Goal: Register for event/course

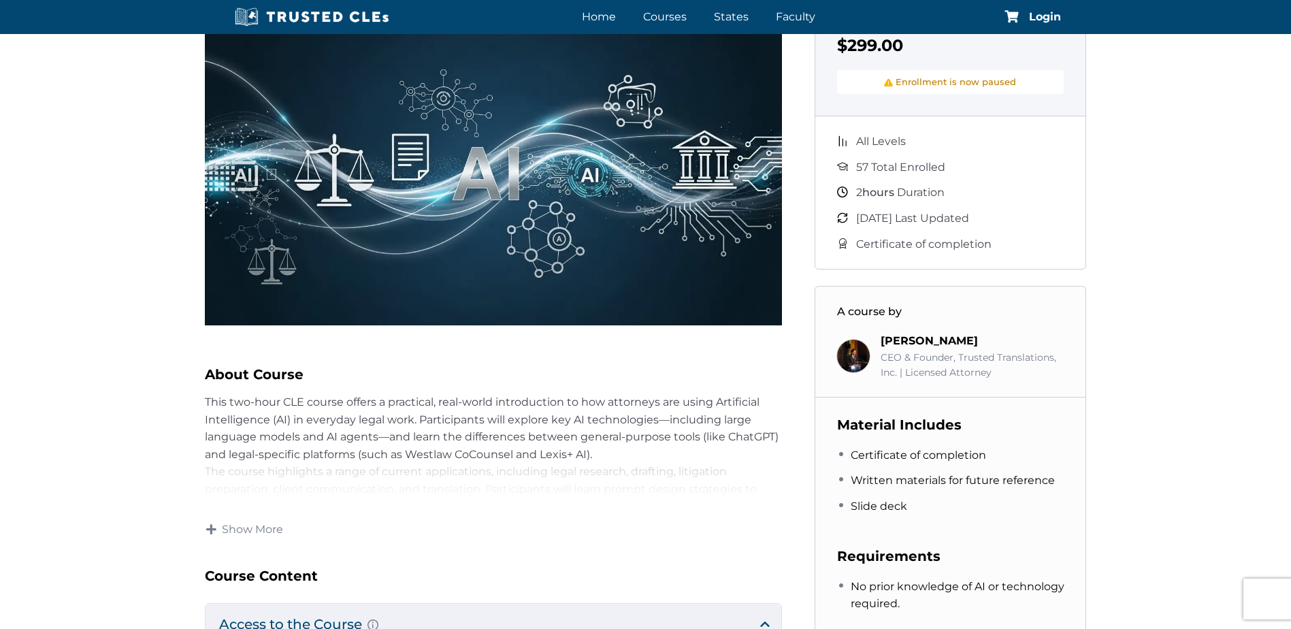
scroll to position [340, 0]
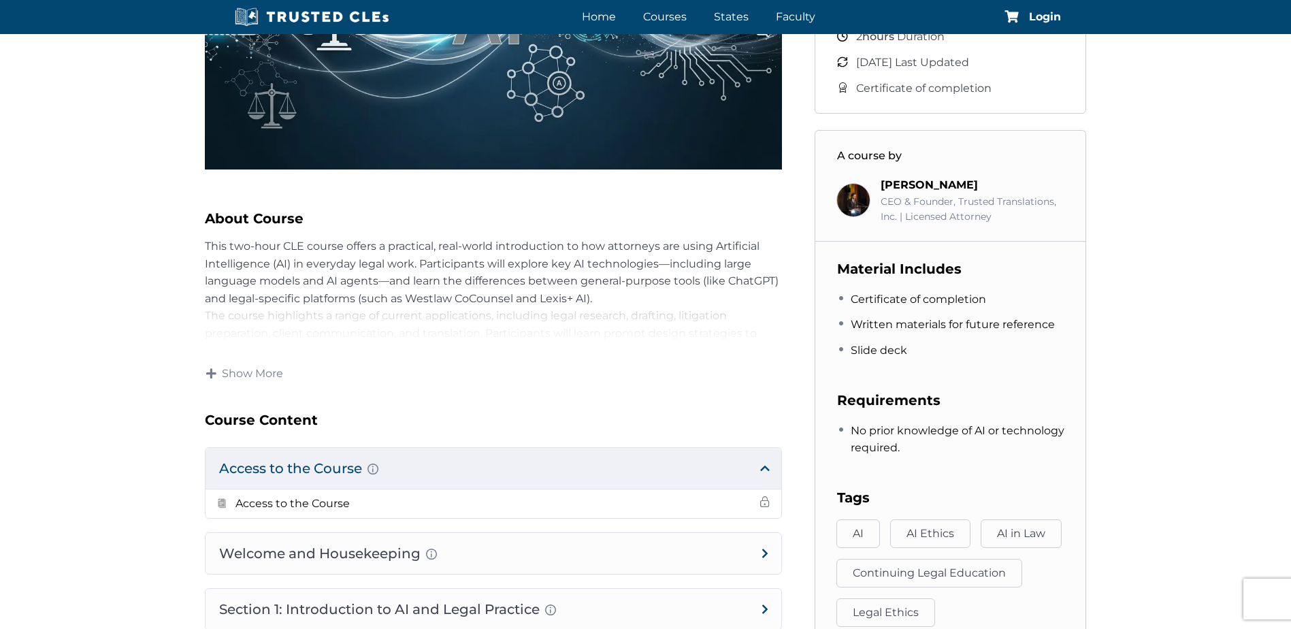
click at [452, 409] on h3 "Course Content" at bounding box center [493, 420] width 577 height 22
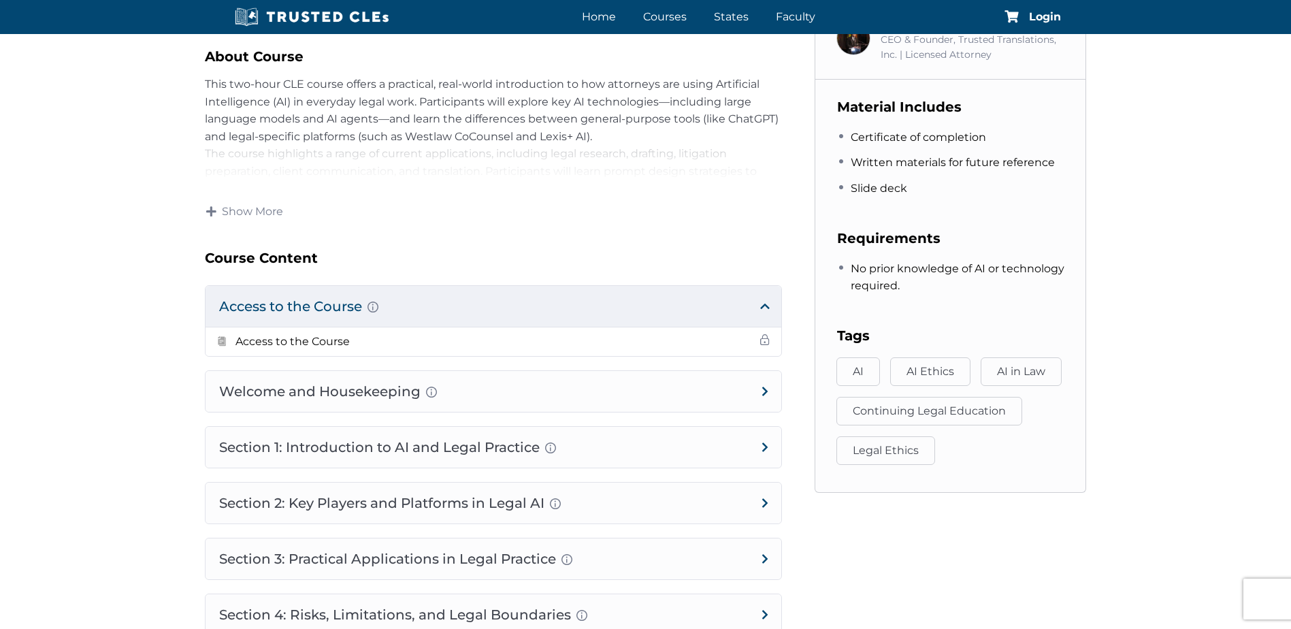
scroll to position [544, 0]
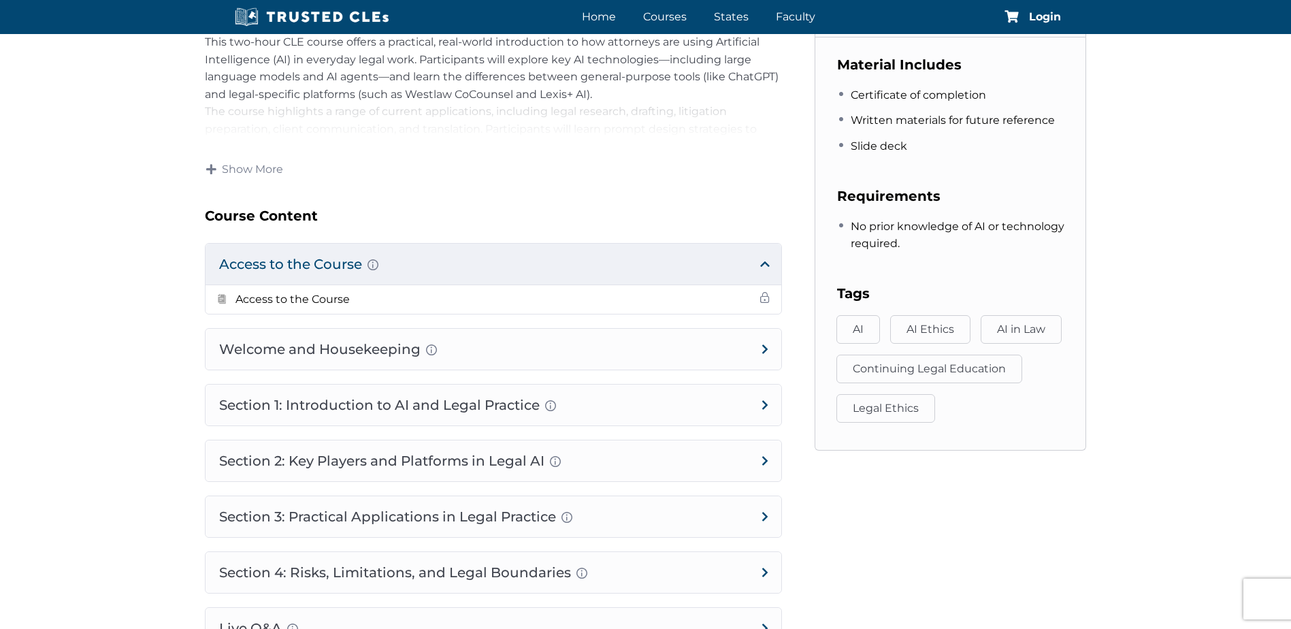
click at [153, 423] on div "AI in the Legal Profession: Practical Use Cases that Work – 10/15 – 5:00 PM EST…" at bounding box center [645, 156] width 1291 height 1278
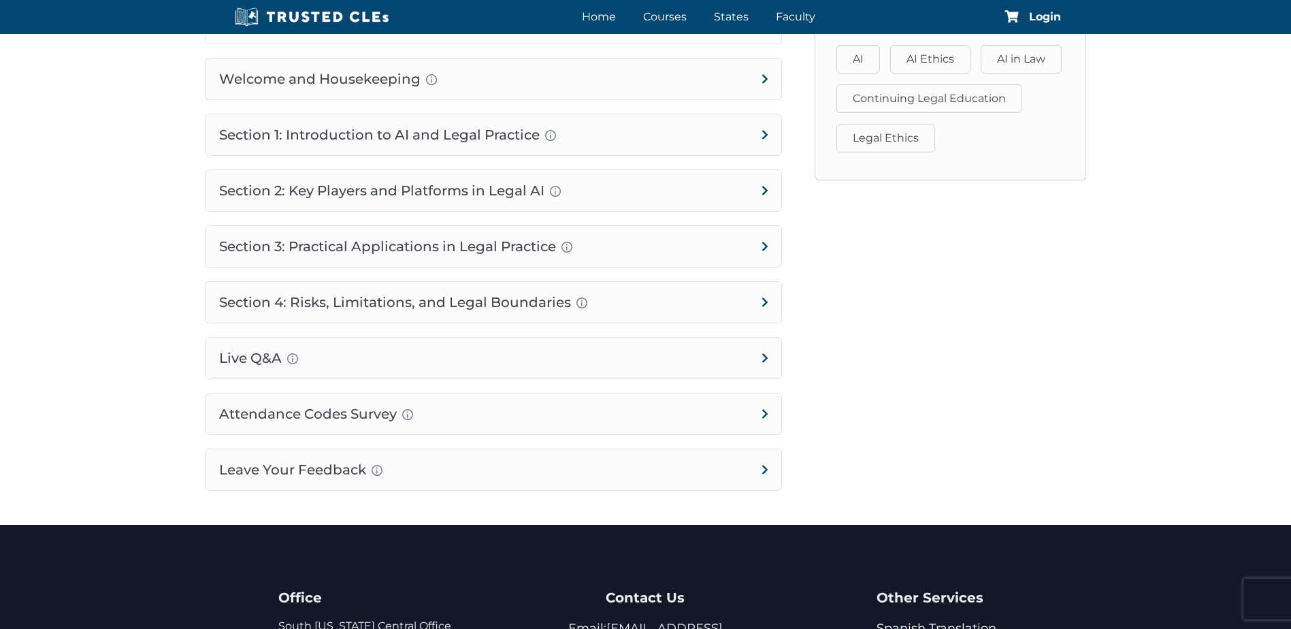
scroll to position [814, 0]
click at [1032, 16] on span "Login" at bounding box center [1045, 17] width 32 height 11
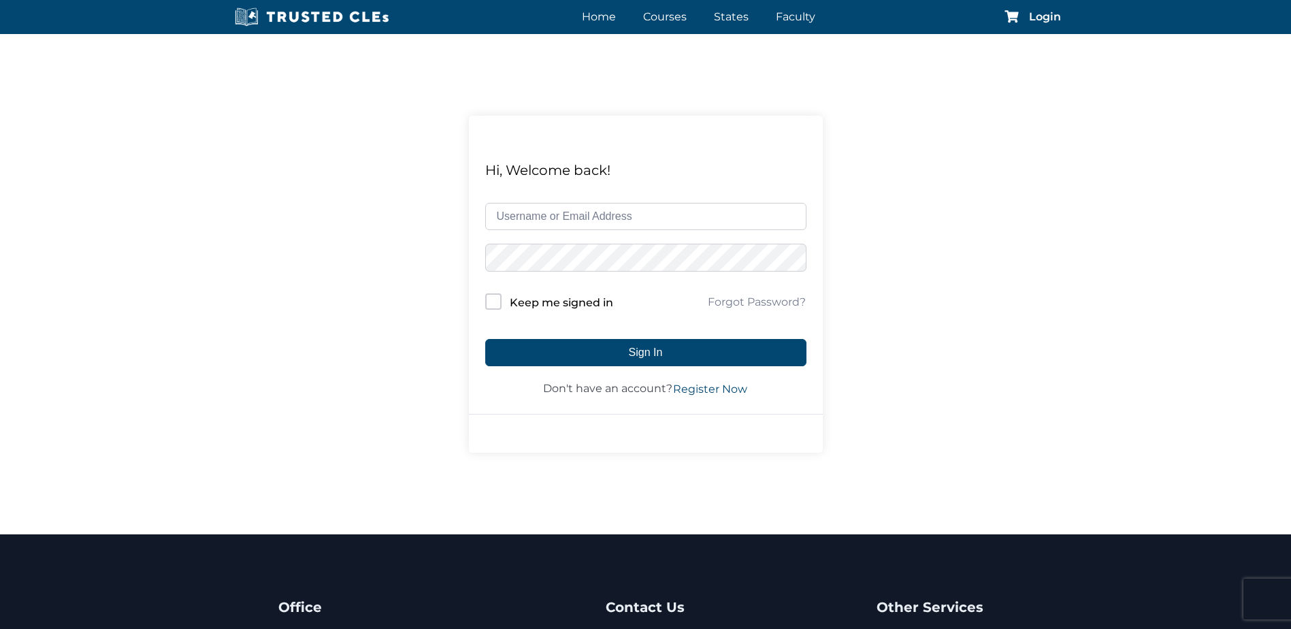
click at [651, 222] on input "text" at bounding box center [645, 216] width 321 height 27
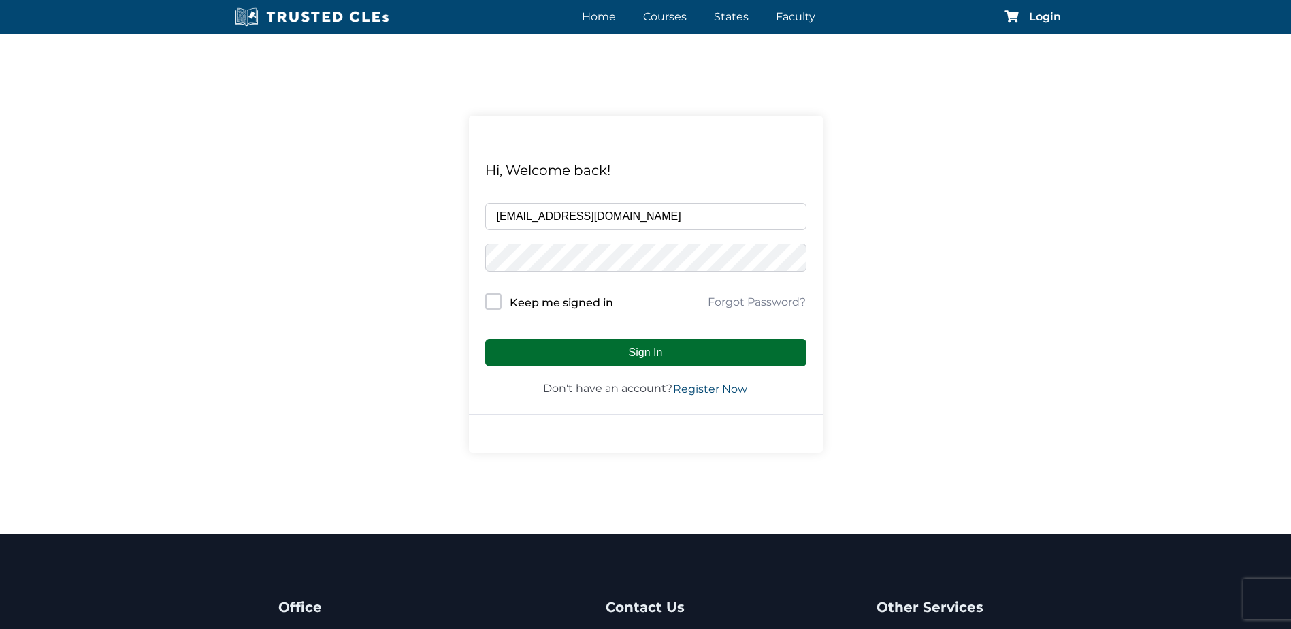
type input "andrewbarnard@yahoo.com"
click at [678, 352] on button "Sign In" at bounding box center [645, 352] width 321 height 27
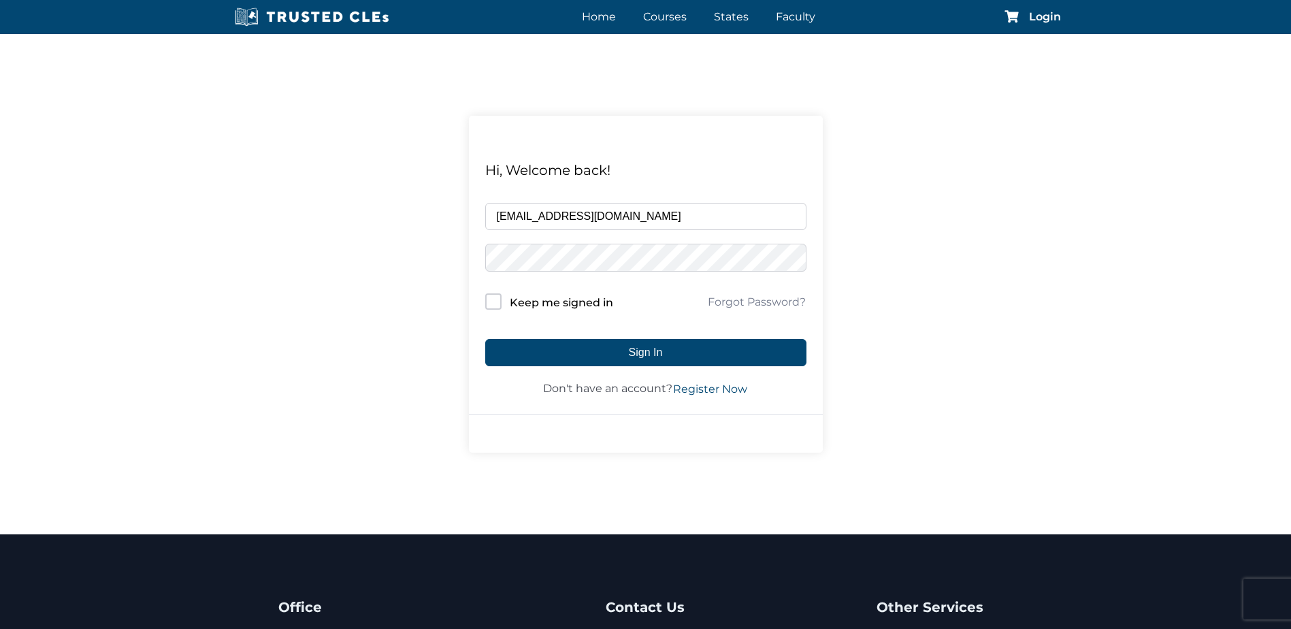
click at [712, 320] on form "andrewbarnard@yahoo.com Keep me signed in Forgot Password? Sign In Don't have a…" at bounding box center [645, 300] width 321 height 195
click at [695, 384] on link "Register Now" at bounding box center [710, 389] width 76 height 16
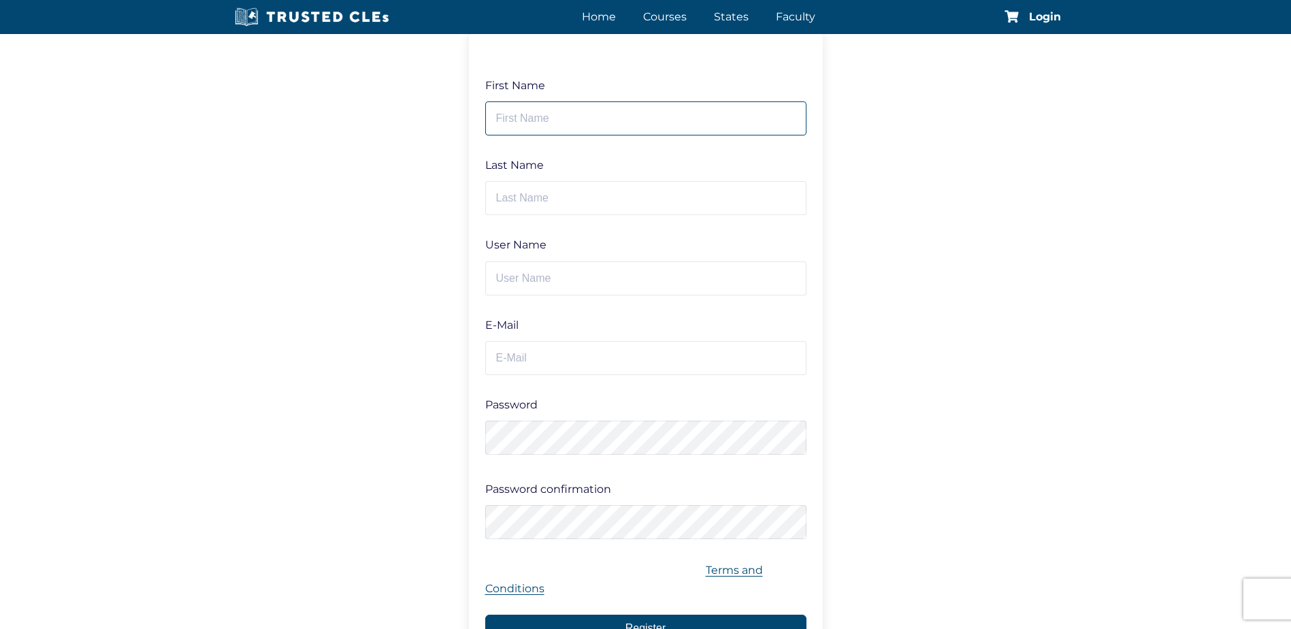
click at [563, 115] on input "text" at bounding box center [645, 118] width 321 height 34
click at [602, 21] on link "Home" at bounding box center [598, 17] width 41 height 20
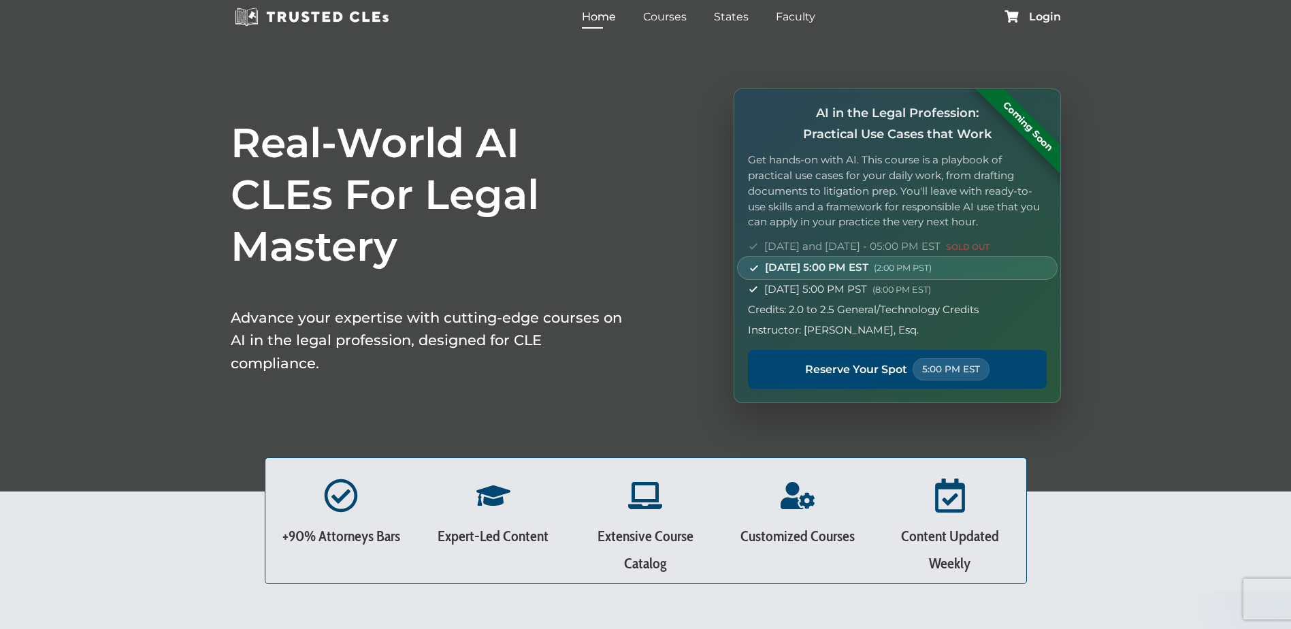
click at [555, 249] on h1 "Real-World AI CLEs For Legal Mastery" at bounding box center [428, 194] width 395 height 155
click at [650, 116] on div "Real-World AI CLEs For Legal Mastery Advance your expertise with cutting-edge c…" at bounding box center [645, 245] width 1291 height 491
click at [1046, 13] on span "Login" at bounding box center [1045, 17] width 32 height 11
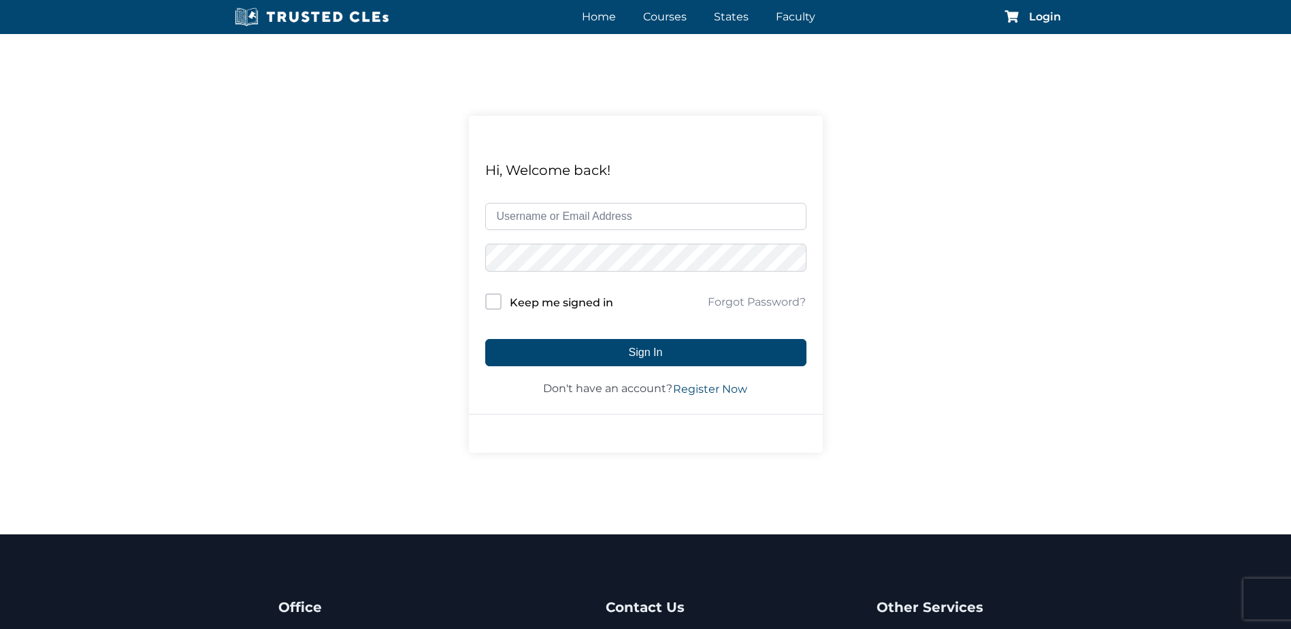
click at [640, 211] on input "text" at bounding box center [645, 216] width 321 height 27
type input "andrewbanard@yahoo.com"
click at [731, 314] on form "andrewbanard@yahoo.com Keep me signed in Forgot Password? Sign In Don't have an…" at bounding box center [645, 300] width 321 height 195
click at [731, 305] on link "Forgot Password?" at bounding box center [756, 302] width 99 height 16
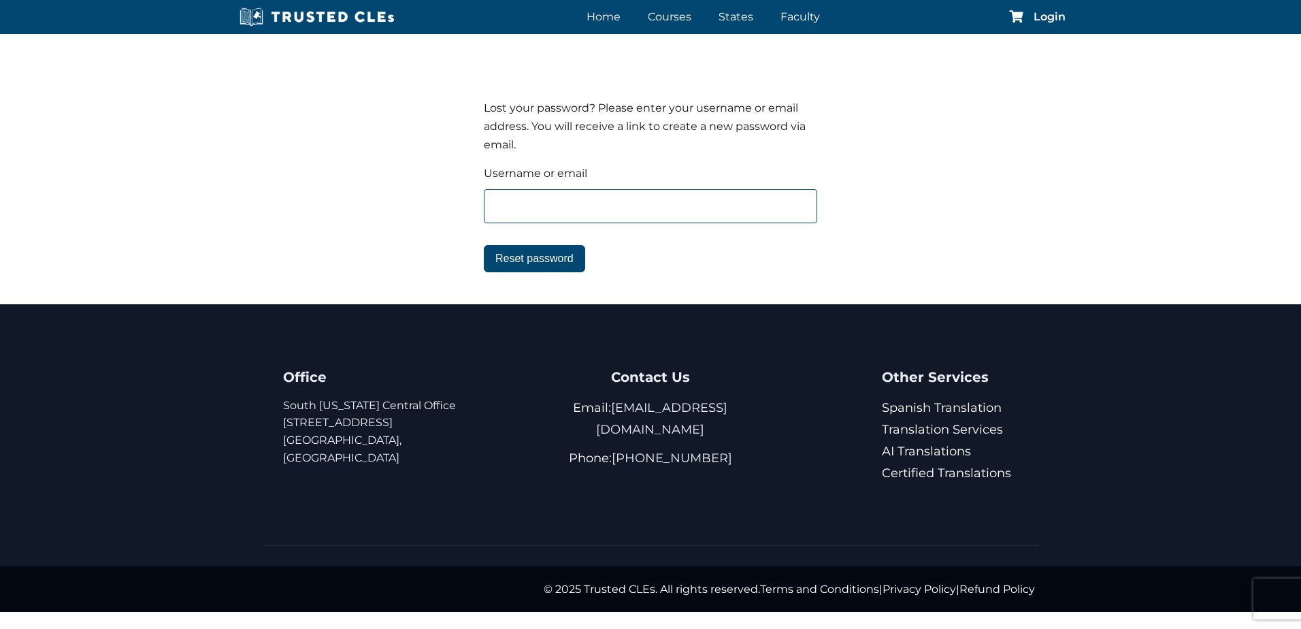
click at [531, 205] on input "text" at bounding box center [650, 206] width 333 height 34
type input "andrewbarnard@yahoo.com"
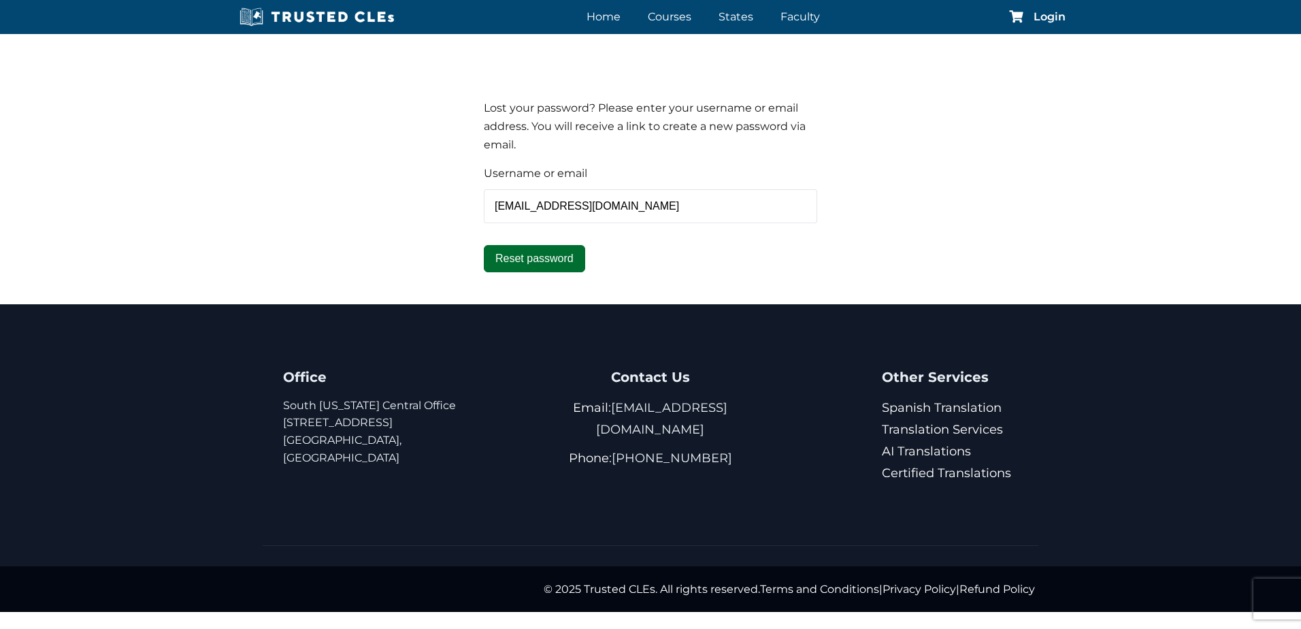
click at [522, 250] on button "Reset password" at bounding box center [534, 258] width 101 height 27
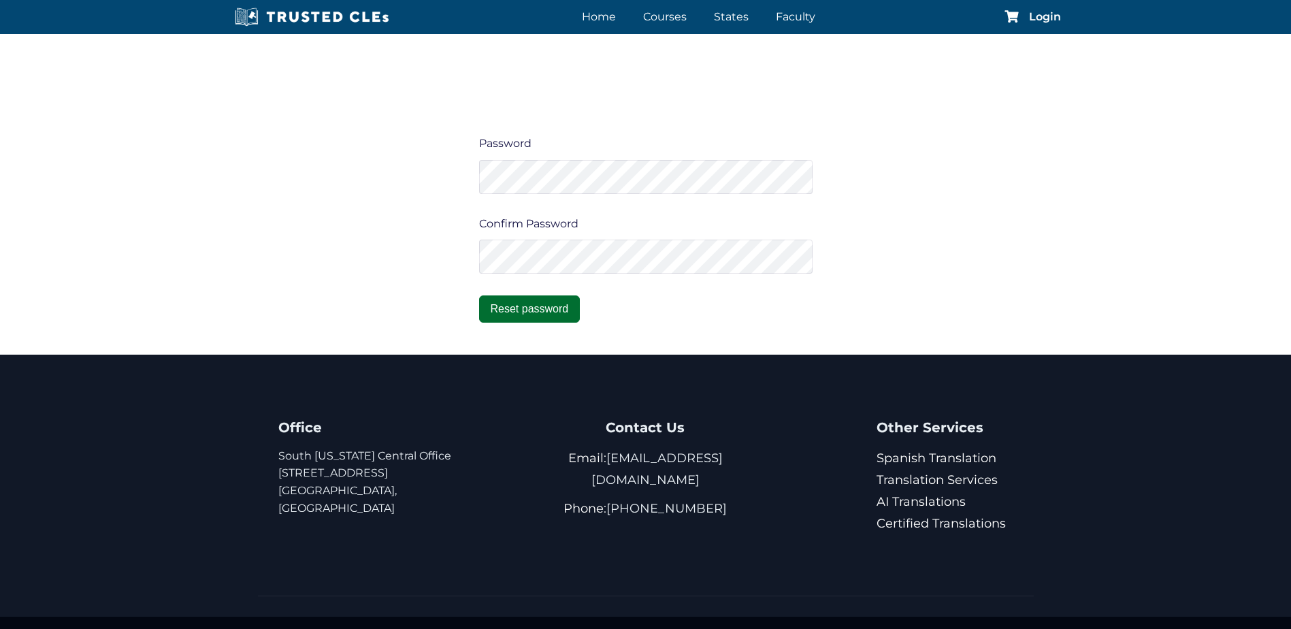
click at [547, 306] on button "Reset password" at bounding box center [529, 308] width 101 height 27
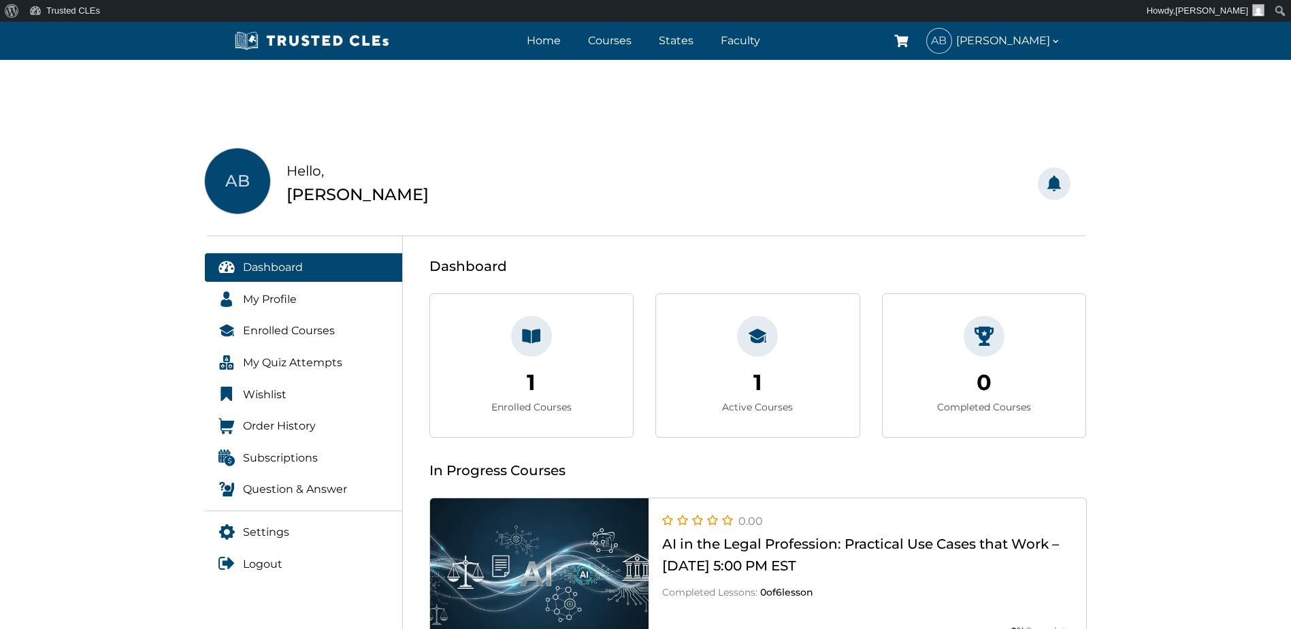
click at [604, 175] on div "AB Hello, [PERSON_NAME]" at bounding box center [421, 183] width 449 height 71
click at [755, 159] on div "Notifications Mark as Read Mark as Unread No Notifications Yet Stay tuned! Info…" at bounding box center [870, 183] width 449 height 71
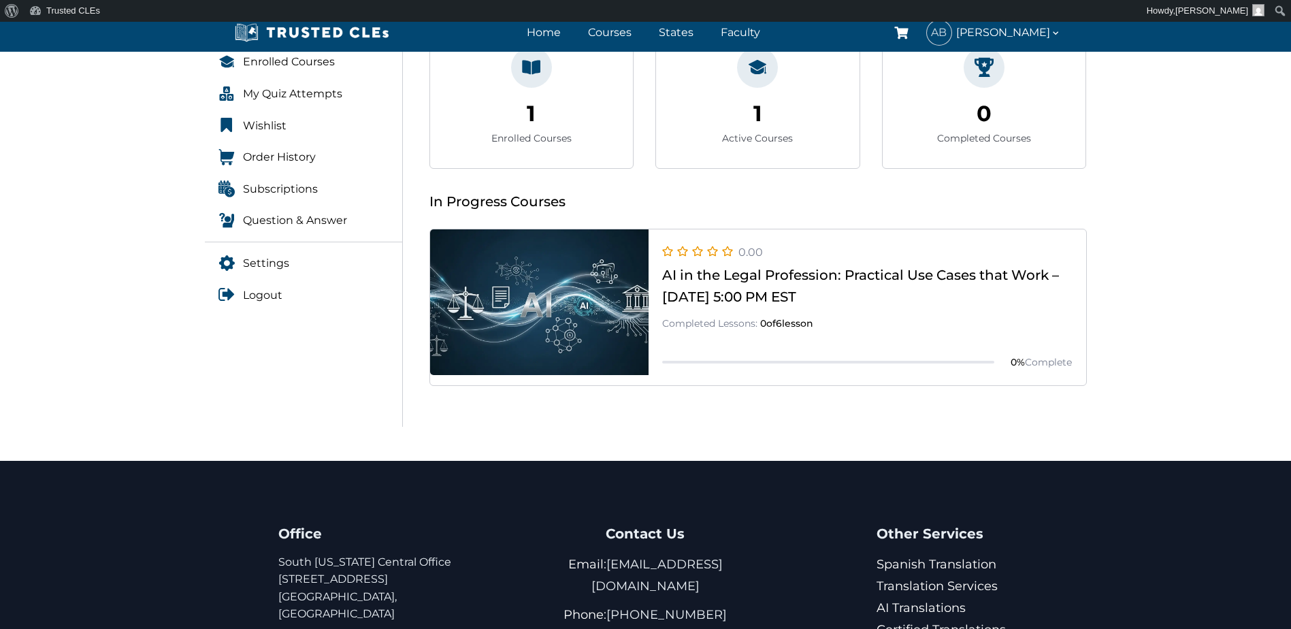
scroll to position [272, 0]
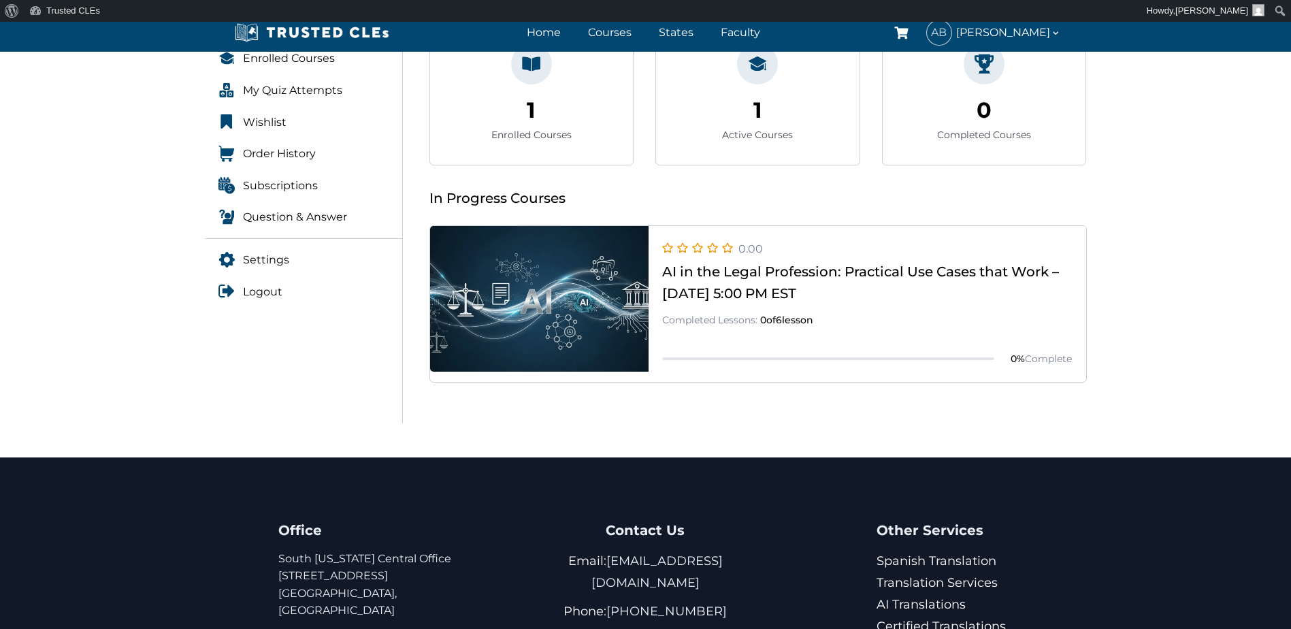
click at [560, 382] on link at bounding box center [758, 382] width 656 height 0
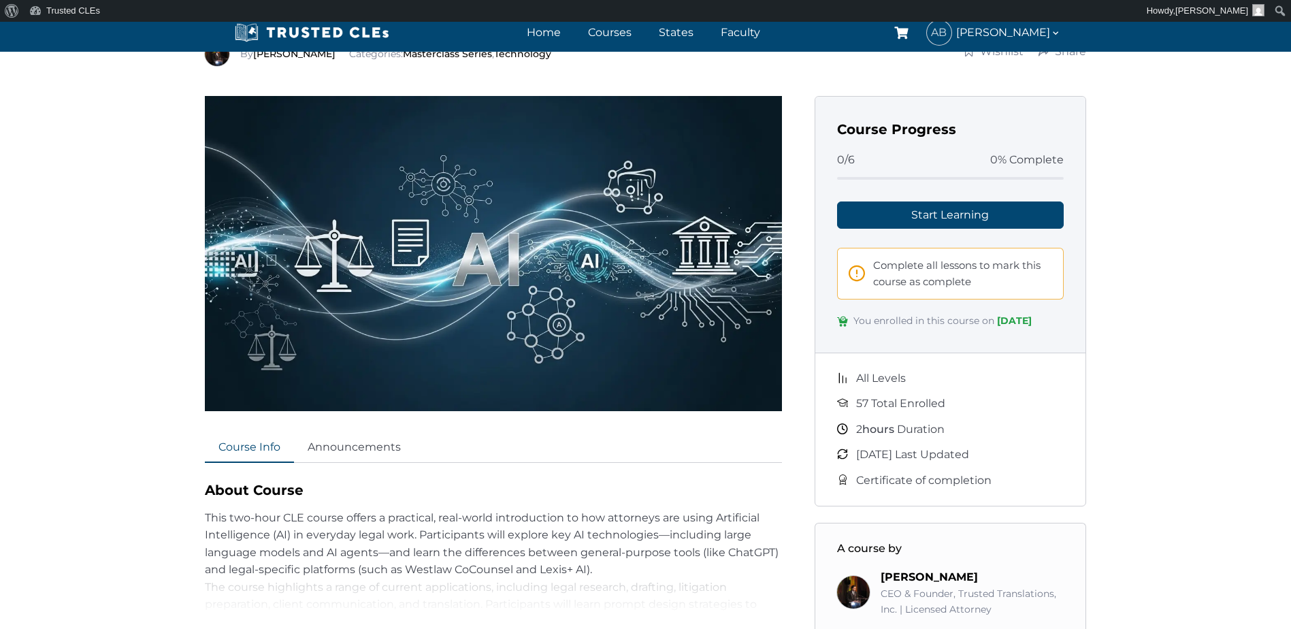
scroll to position [136, 0]
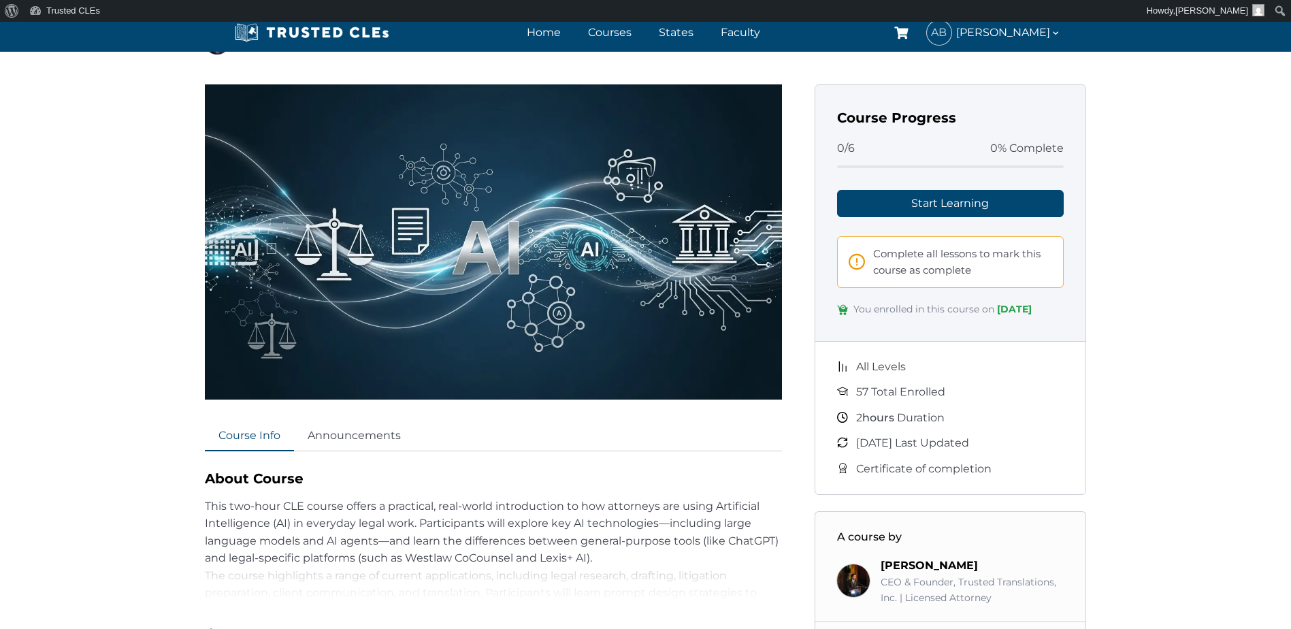
click at [878, 477] on span "Certificate of completion" at bounding box center [923, 469] width 135 height 18
click at [889, 260] on span "Complete all lessons to mark this course as complete" at bounding box center [963, 262] width 180 height 33
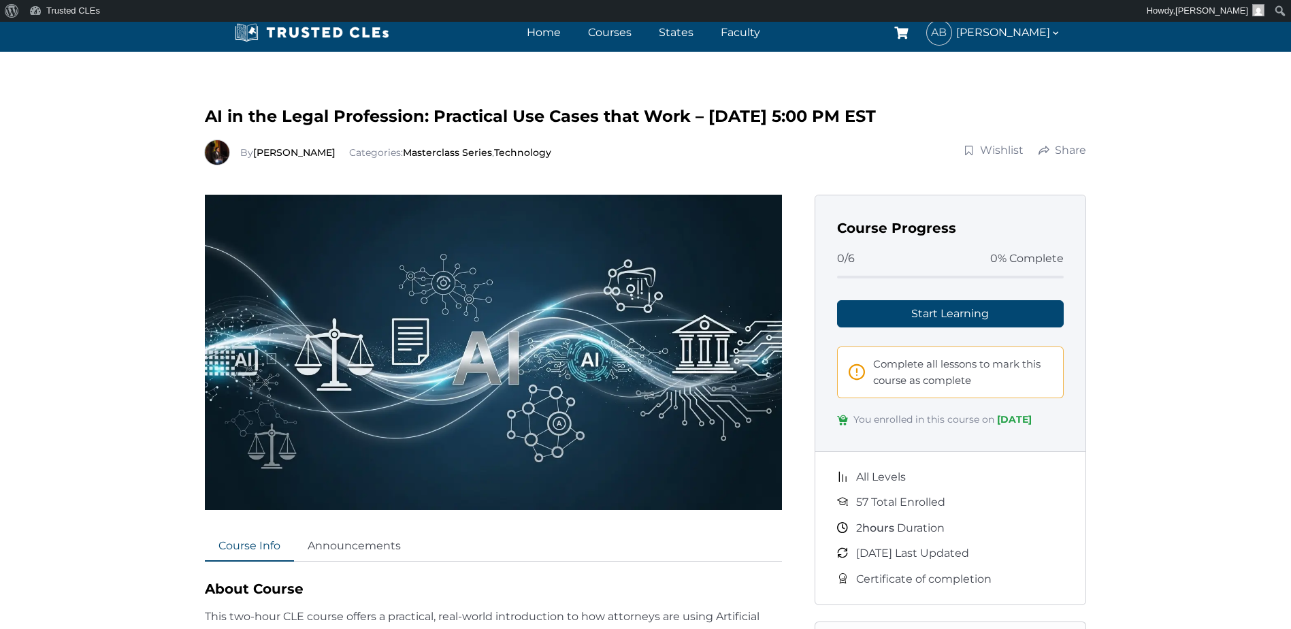
scroll to position [0, 0]
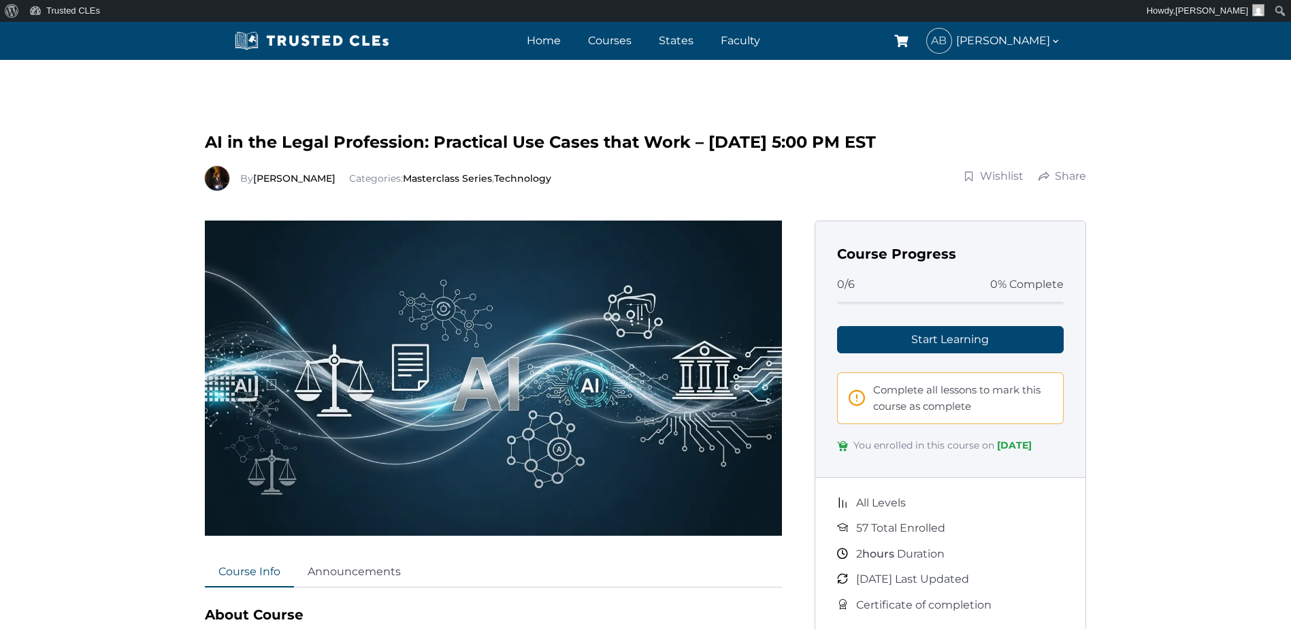
click at [891, 293] on div "0/6 0% Complete" at bounding box center [950, 285] width 227 height 18
click at [860, 398] on span at bounding box center [856, 398] width 16 height 26
click at [908, 392] on span "Complete all lessons to mark this course as complete" at bounding box center [963, 398] width 180 height 33
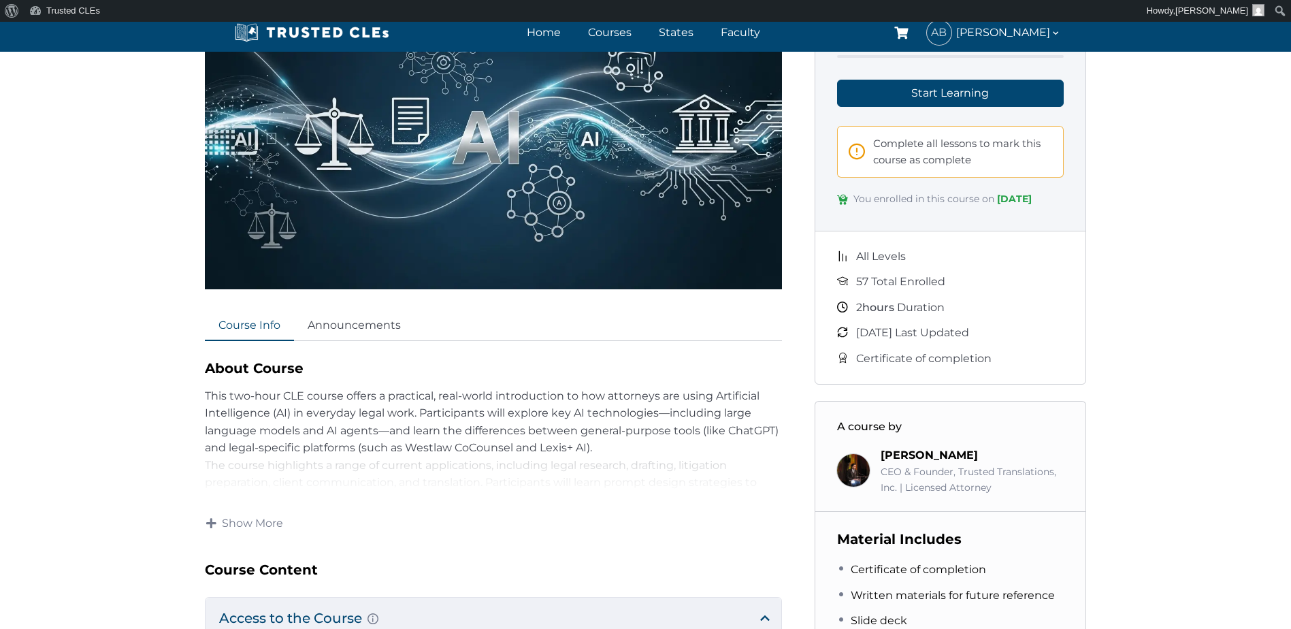
scroll to position [272, 0]
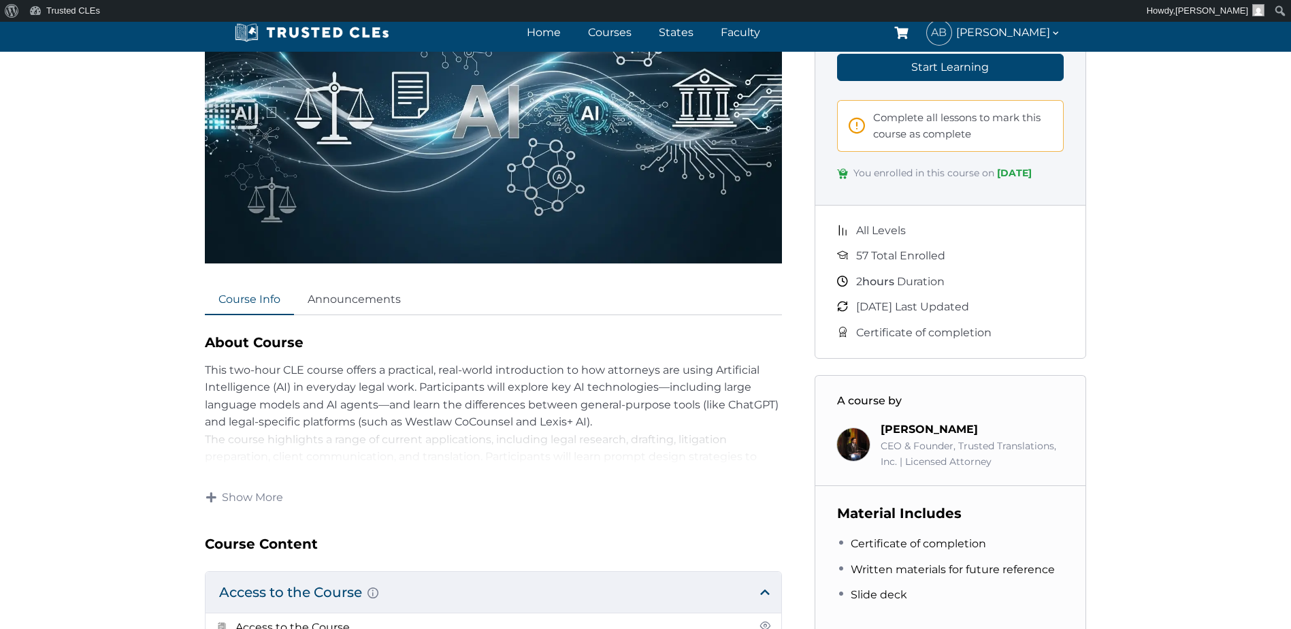
click at [893, 342] on span "Certificate of completion" at bounding box center [923, 333] width 135 height 18
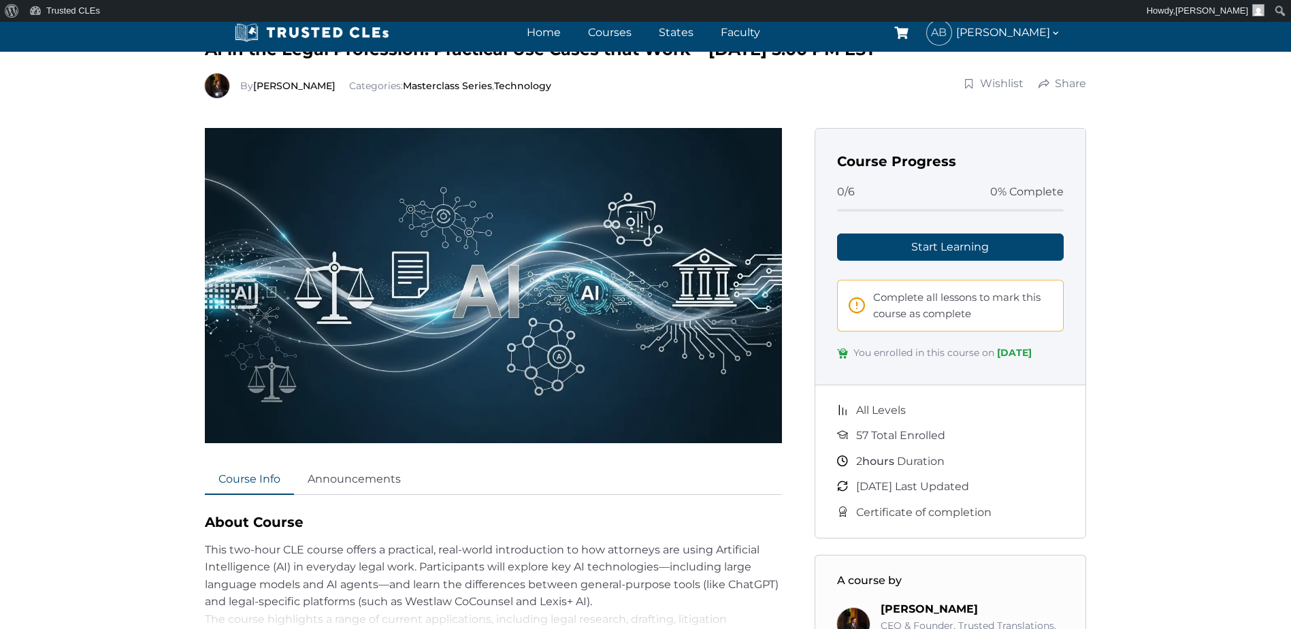
scroll to position [68, 0]
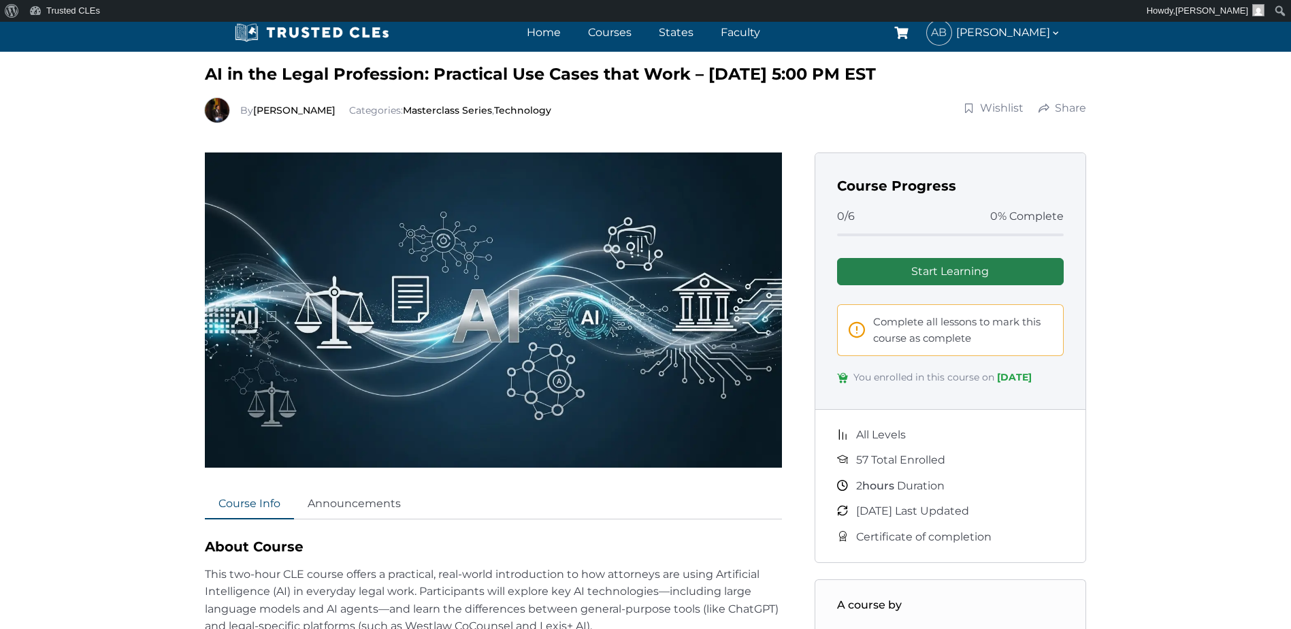
click at [926, 270] on link "Start Learning" at bounding box center [950, 271] width 227 height 27
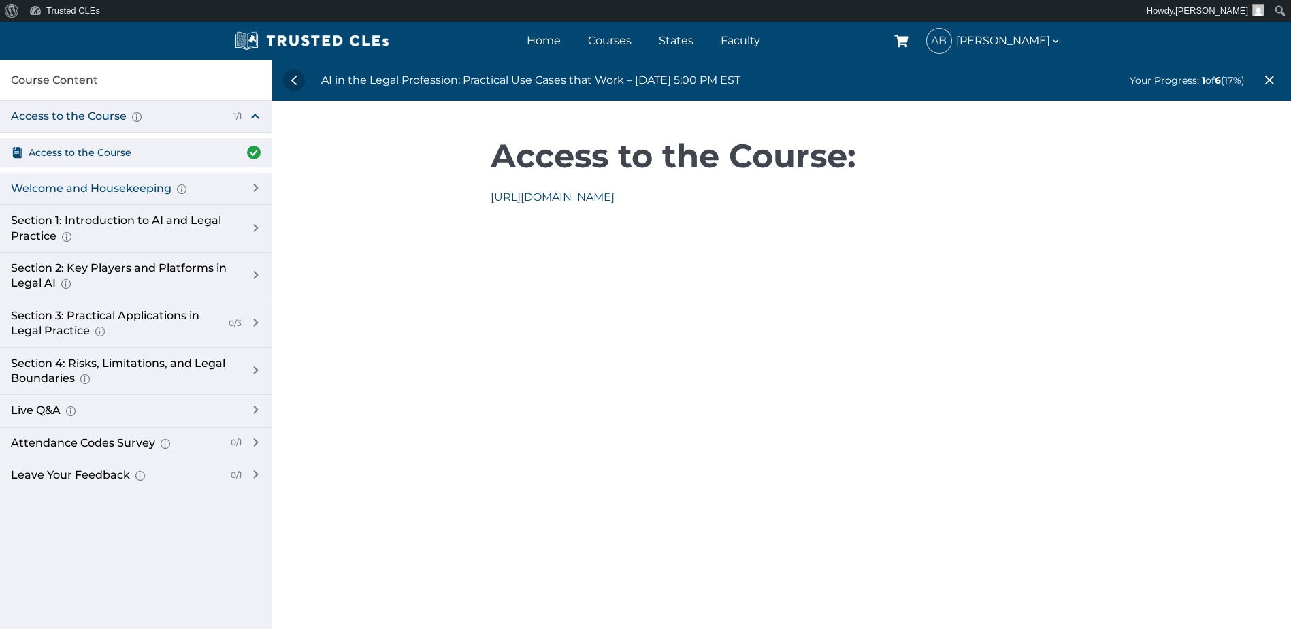
click at [255, 182] on div "Welcome and Housekeeping Introduction of presenters and overview of course stru…" at bounding box center [135, 189] width 271 height 32
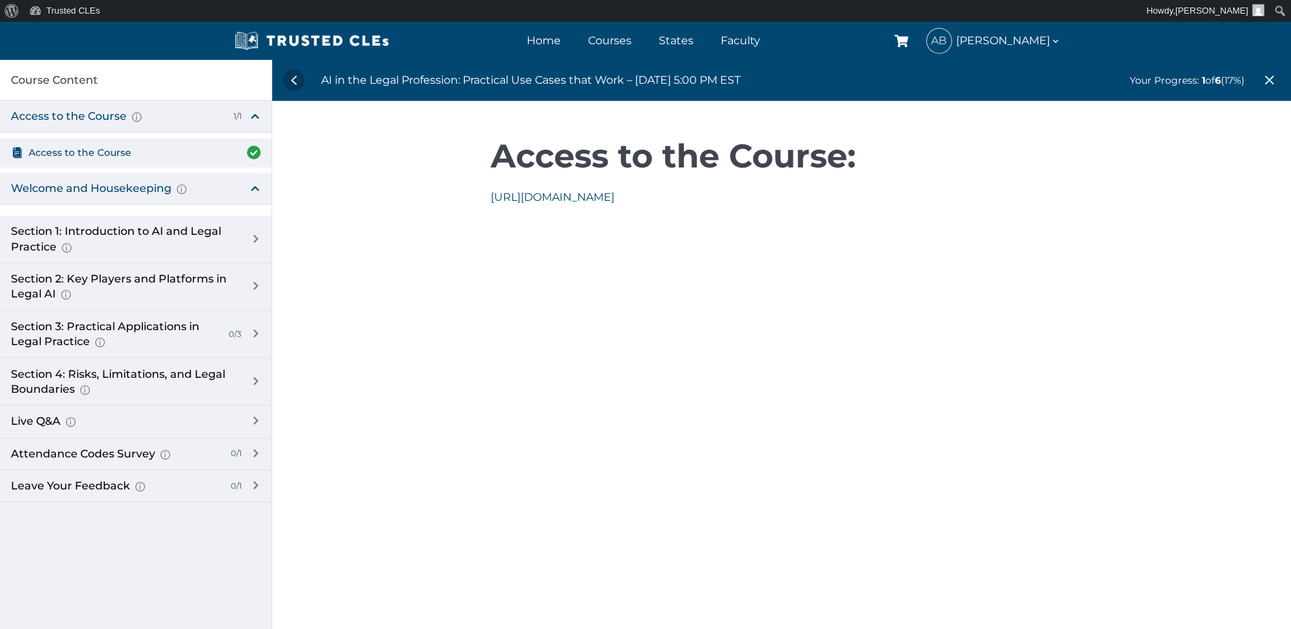
click at [255, 182] on div "Welcome and Housekeeping Introduction of presenters and overview of course stru…" at bounding box center [135, 189] width 271 height 32
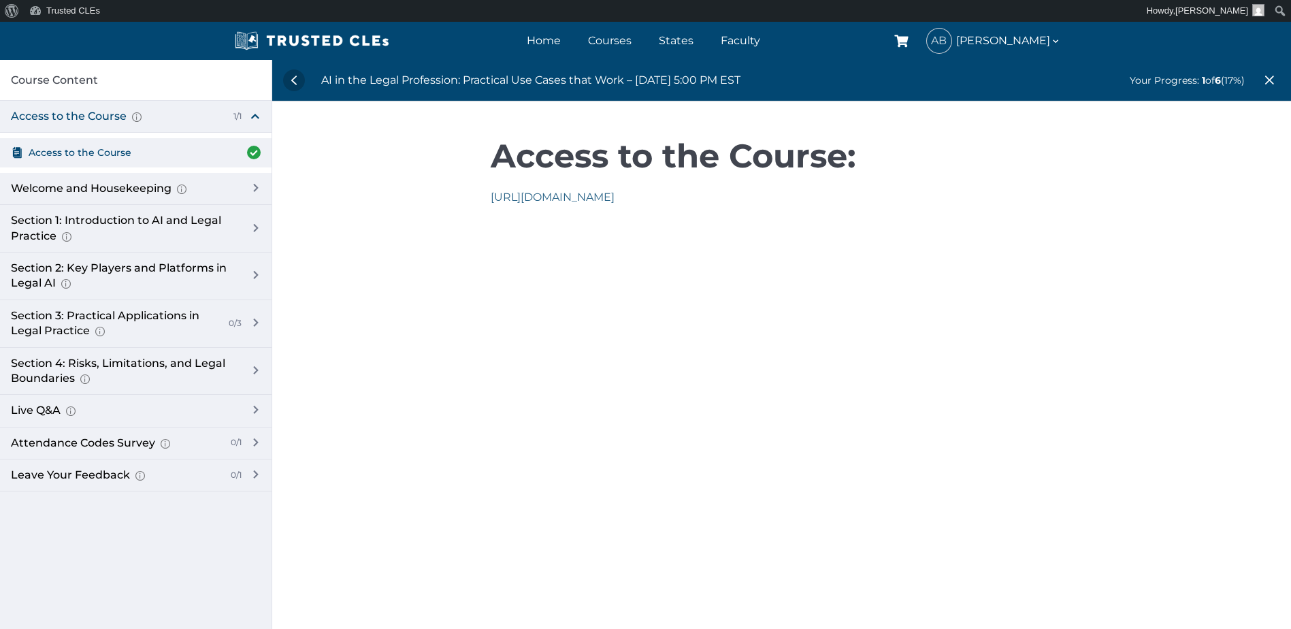
click at [614, 195] on link "[URL][DOMAIN_NAME]" at bounding box center [553, 197] width 124 height 13
